Goal: Information Seeking & Learning: Learn about a topic

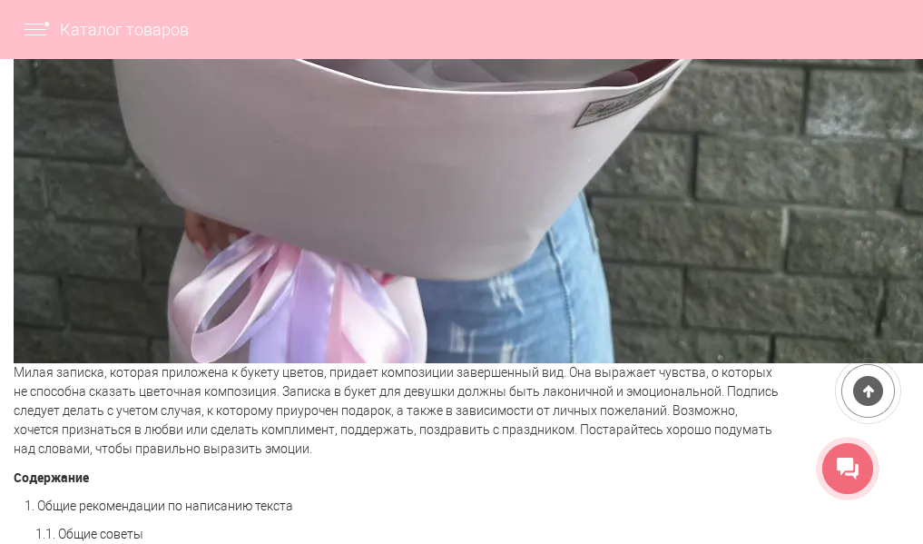
click at [0, 0] on div "По цвету" at bounding box center [0, 0] width 0 height 0
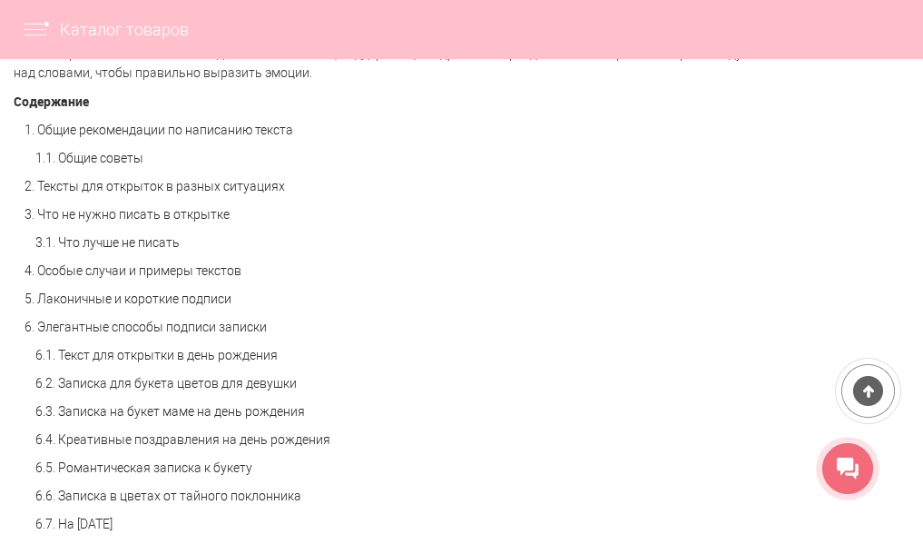
scroll to position [1270, 0]
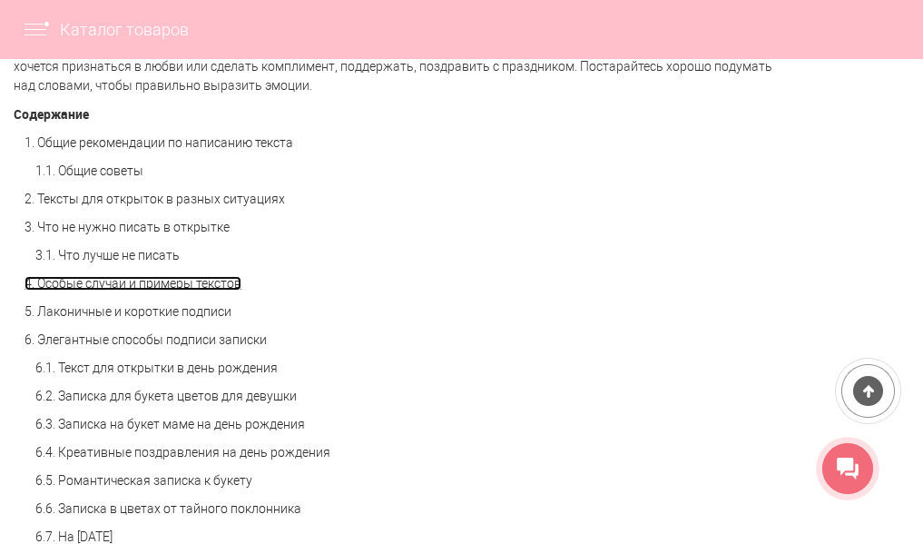
click at [210, 290] on link "4. Особые случаи и примеры текстов" at bounding box center [132, 283] width 217 height 15
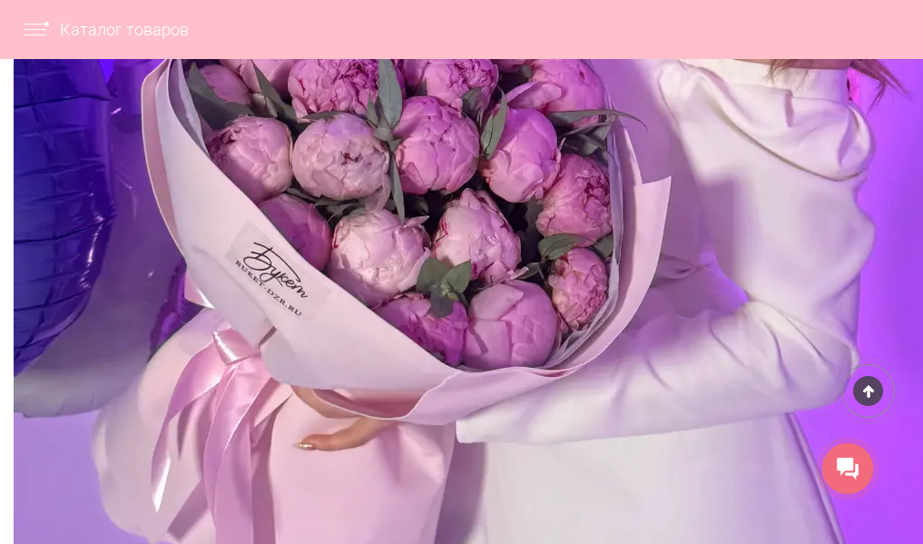
scroll to position [5218, 0]
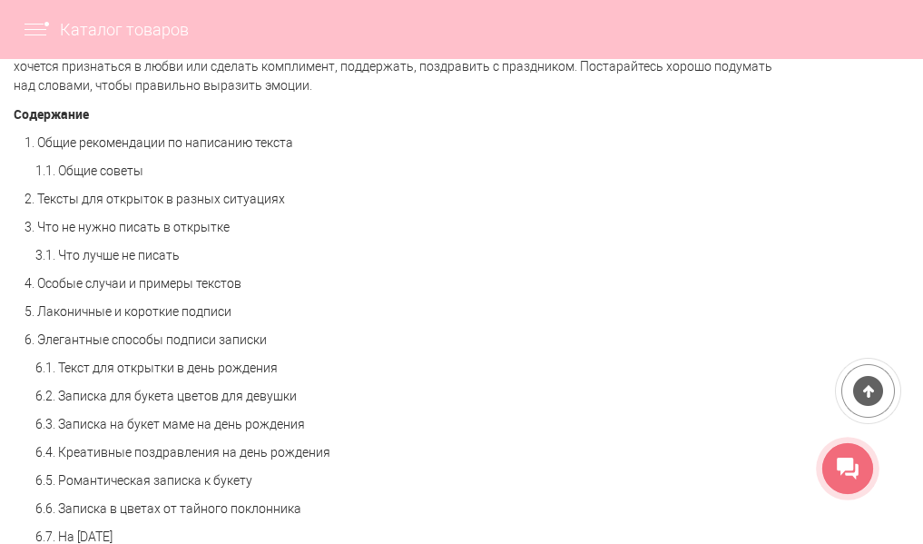
click at [0, 0] on div "Цвет" at bounding box center [0, 0] width 0 height 0
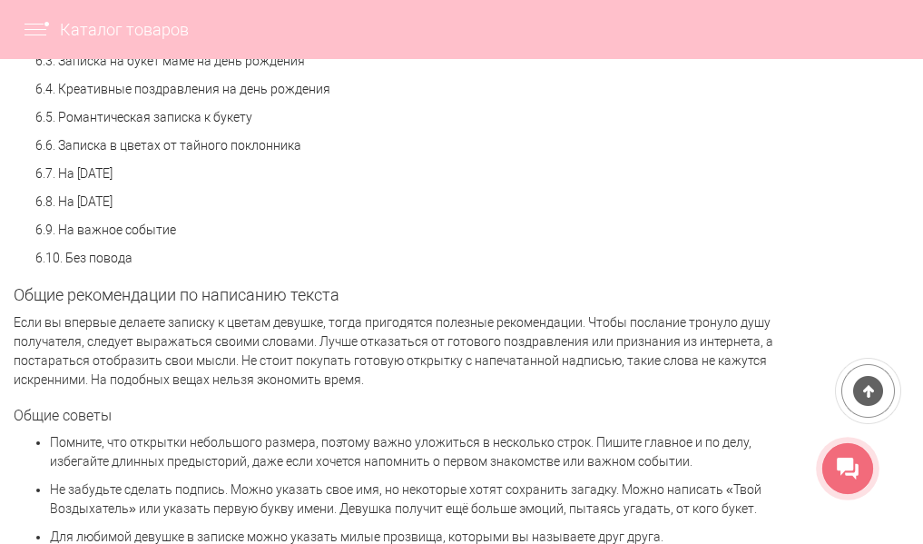
scroll to position [1543, 0]
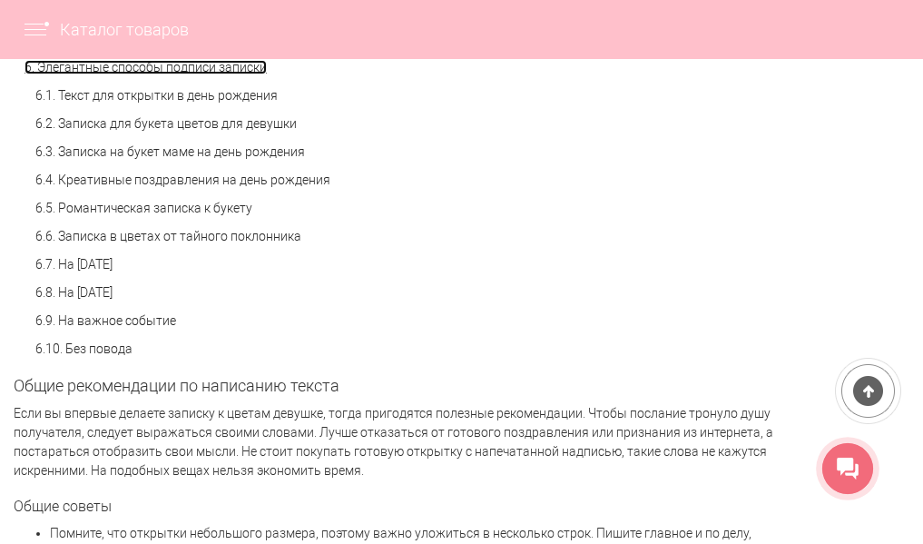
click at [206, 74] on link "6. Элегантные способы подписи записки" at bounding box center [145, 67] width 242 height 15
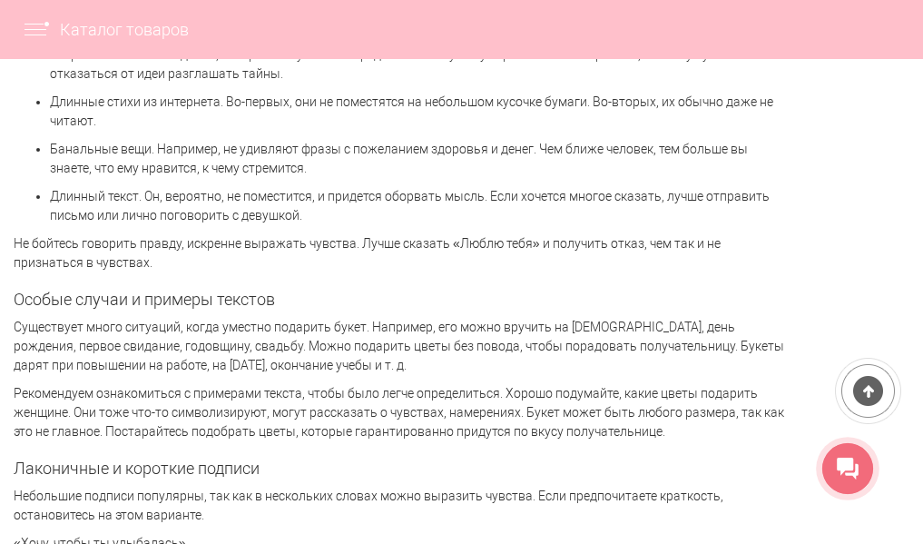
scroll to position [3239, 0]
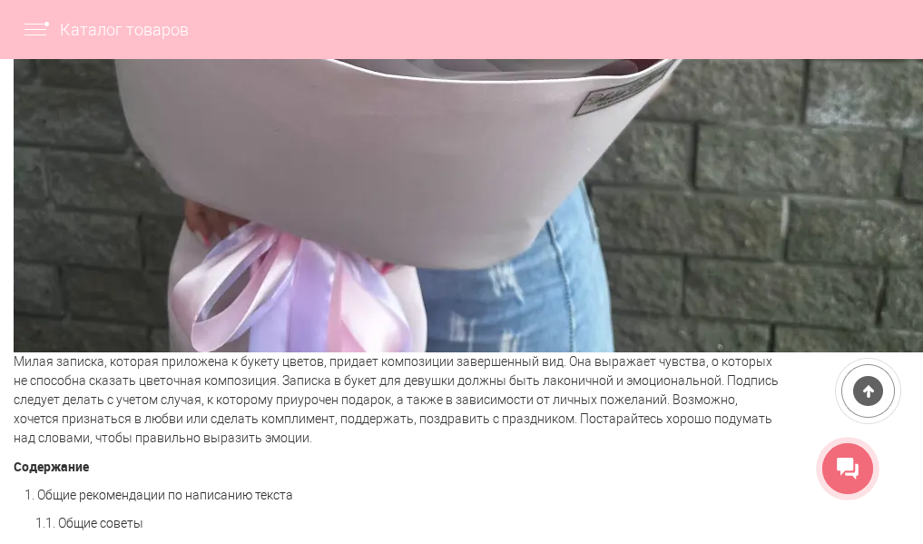
scroll to position [907, 0]
